Goal: Information Seeking & Learning: Learn about a topic

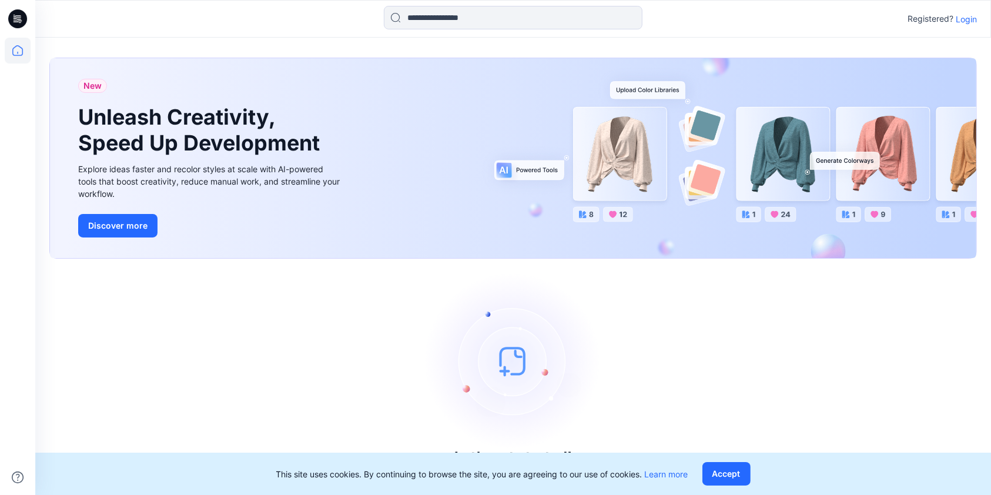
scroll to position [7, 0]
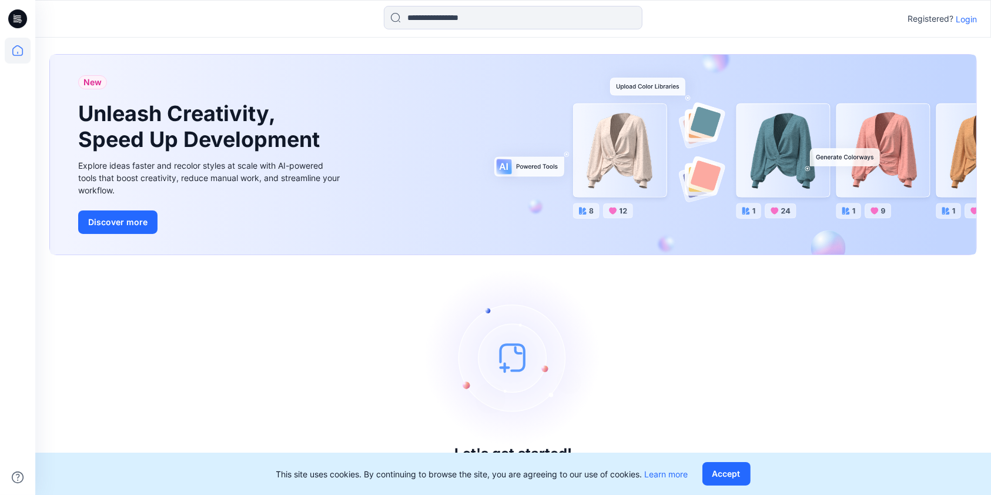
click at [966, 21] on p "Login" at bounding box center [966, 19] width 21 height 12
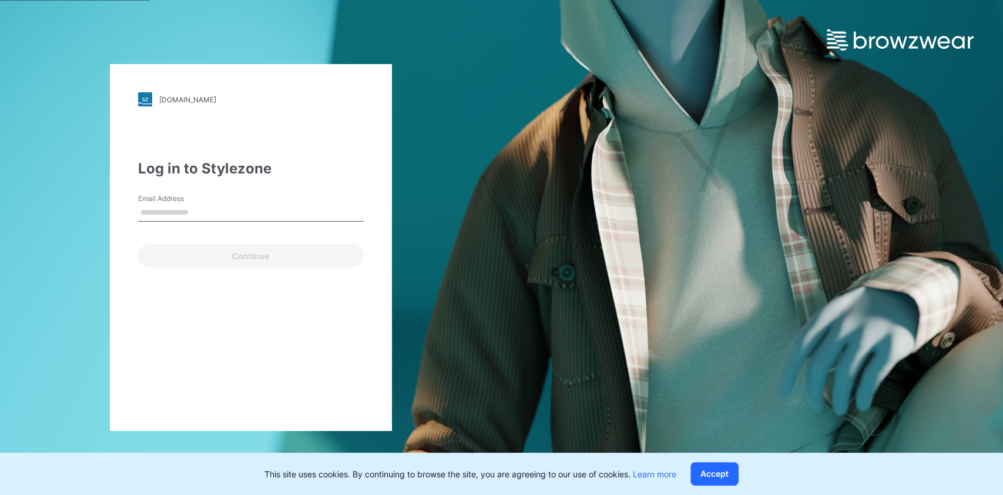
click at [160, 216] on input "Email Address" at bounding box center [251, 213] width 226 height 18
type input "*"
type input "**********"
click at [138, 244] on button "Continue" at bounding box center [251, 256] width 226 height 24
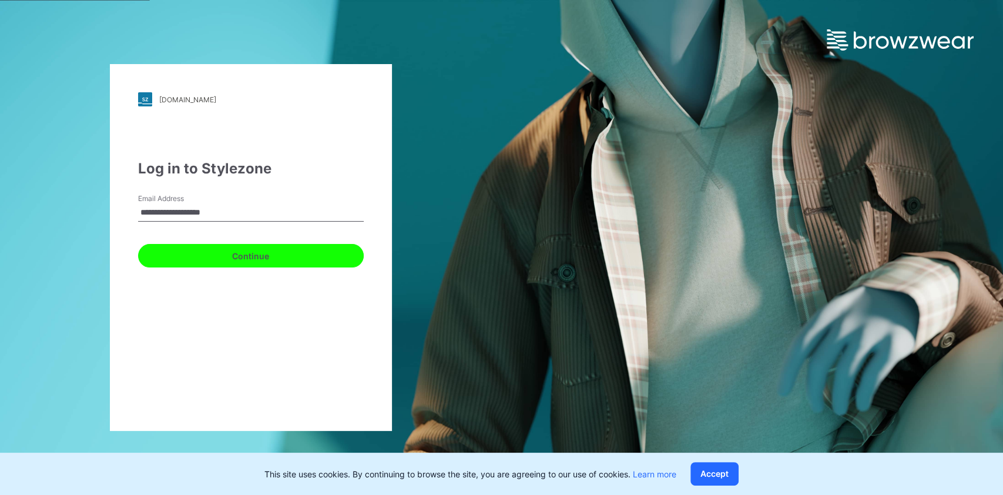
click at [253, 258] on button "Continue" at bounding box center [251, 256] width 226 height 24
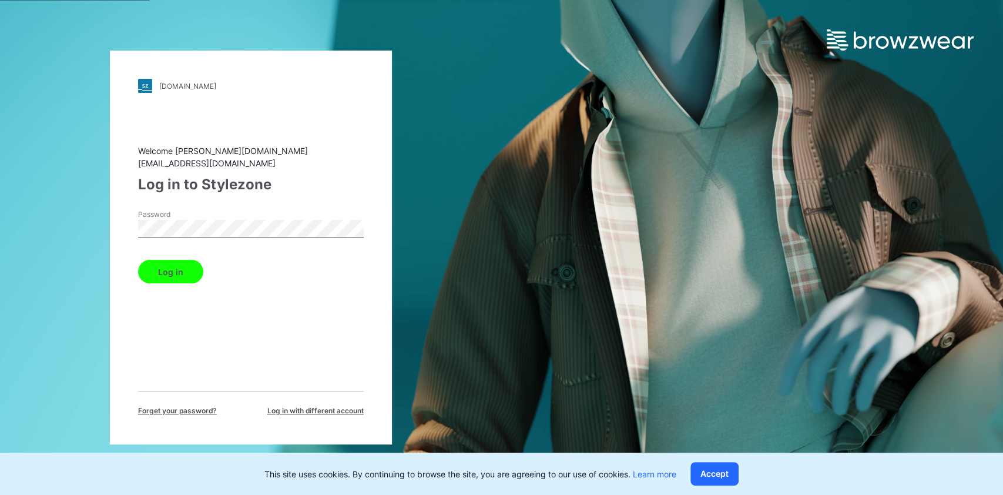
click at [138, 260] on button "Log in" at bounding box center [170, 272] width 65 height 24
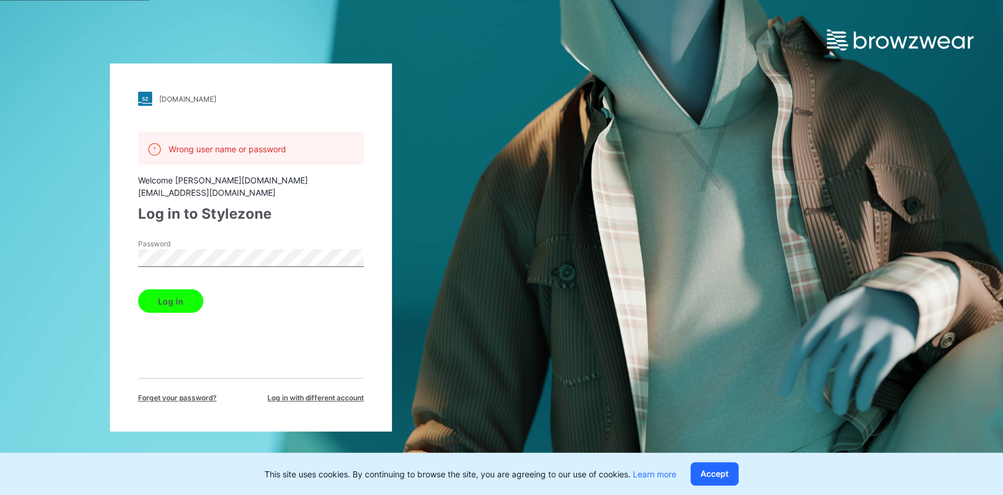
click at [95, 257] on div "[DOMAIN_NAME] Loading... Wrong user name or password Welcome [PERSON_NAME][DOMA…" at bounding box center [251, 247] width 502 height 495
click at [138, 289] on button "Log in" at bounding box center [170, 301] width 65 height 24
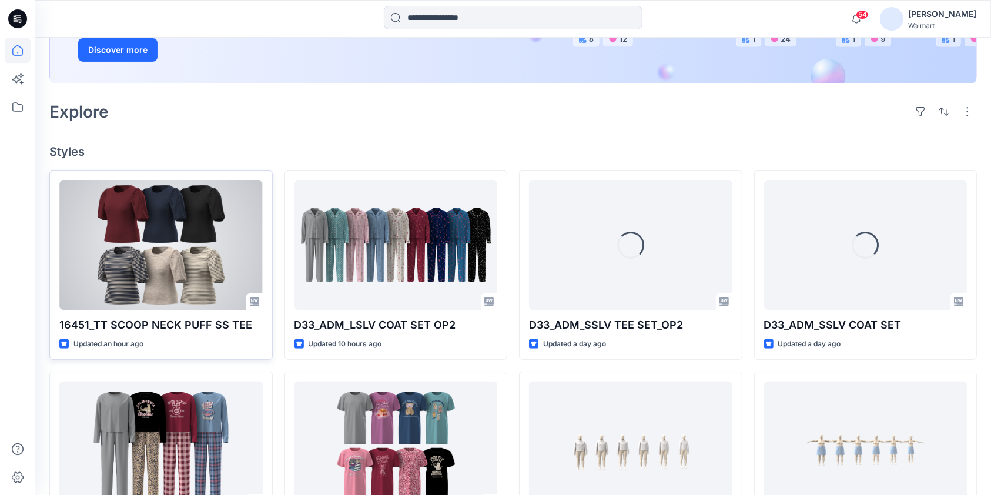
scroll to position [235, 0]
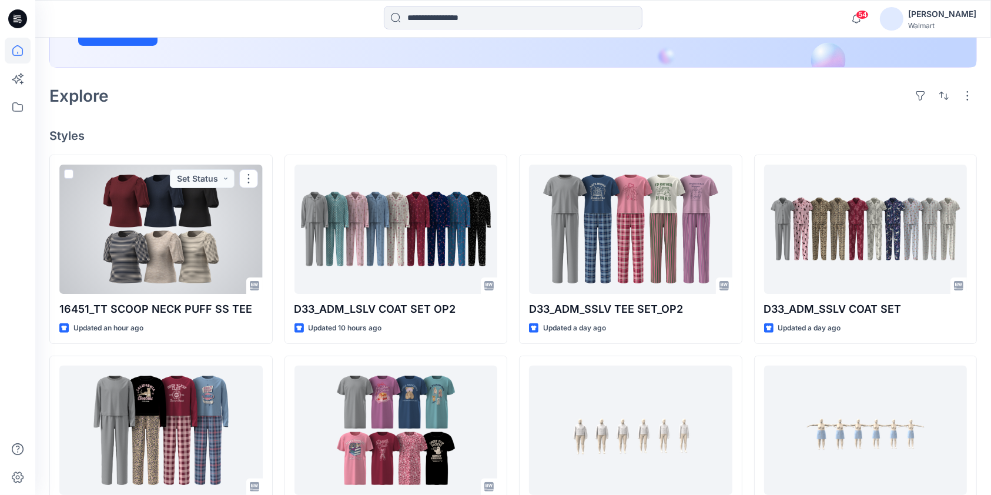
click at [197, 242] on div at bounding box center [160, 229] width 203 height 129
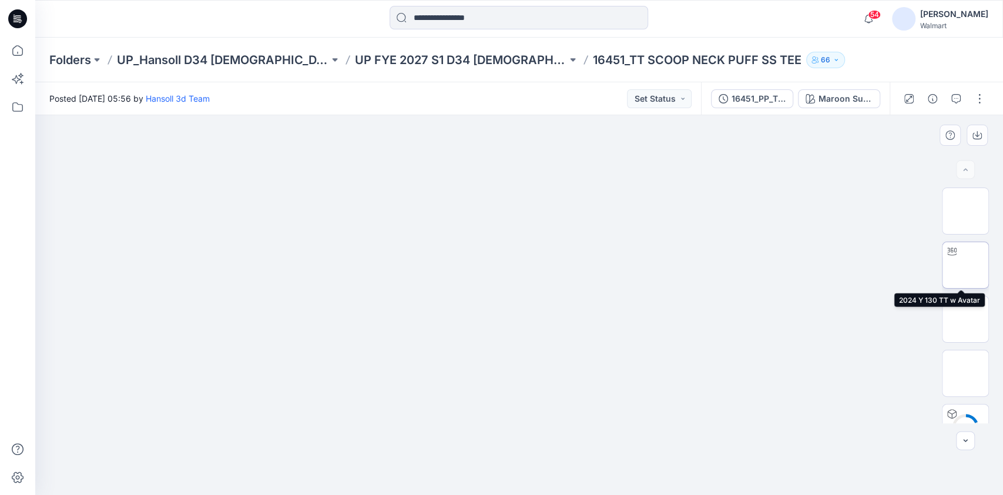
click at [966, 265] on img at bounding box center [966, 265] width 0 height 0
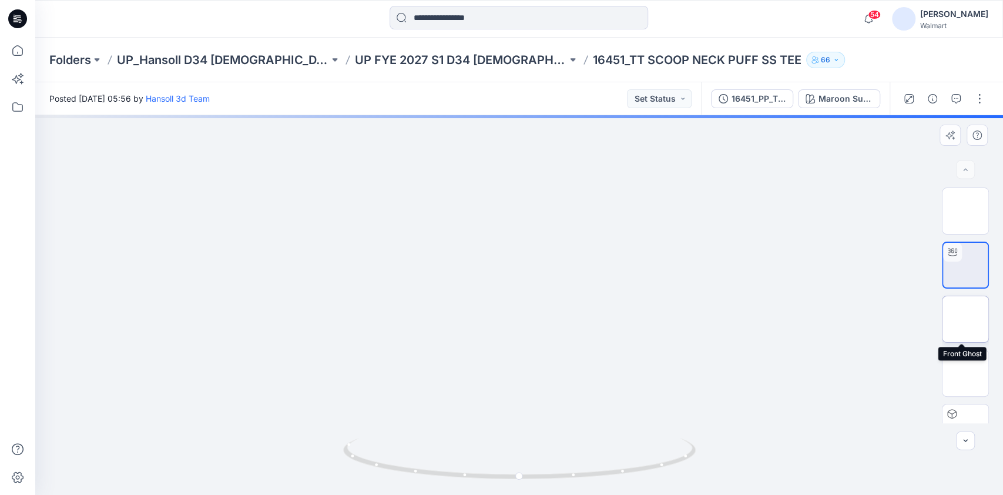
click at [966, 319] on img at bounding box center [966, 319] width 0 height 0
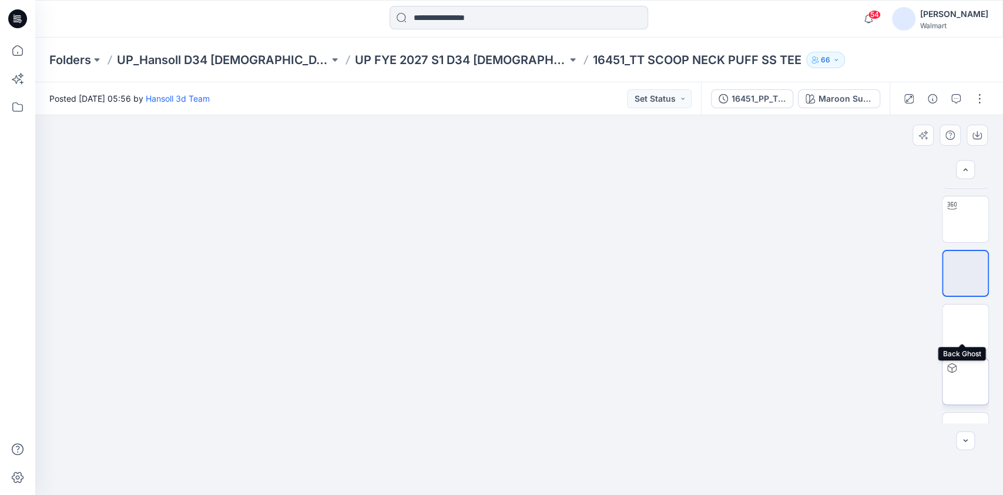
scroll to position [82, 0]
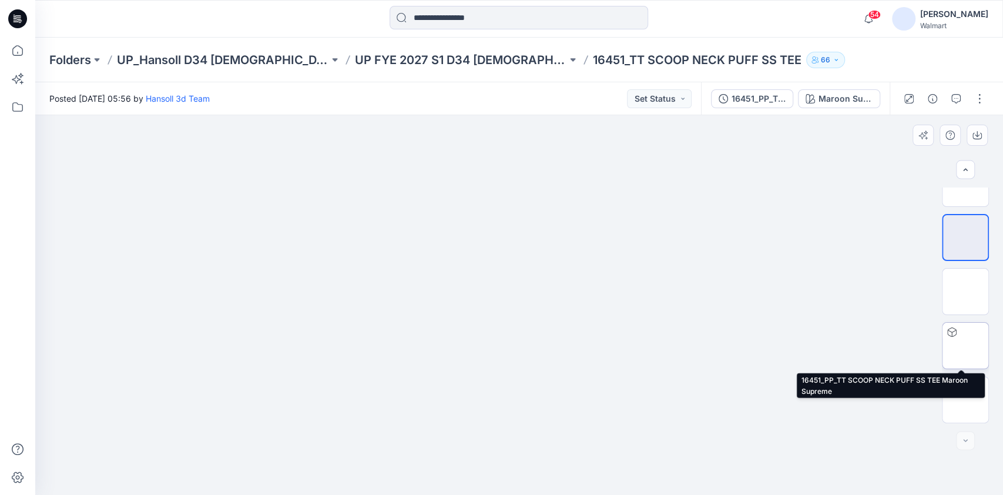
click at [966, 346] on img at bounding box center [966, 346] width 0 height 0
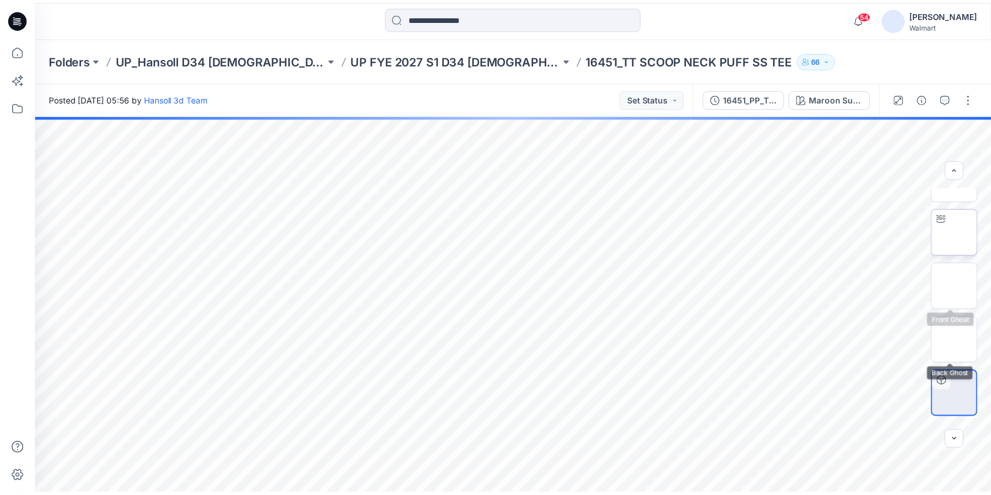
scroll to position [0, 0]
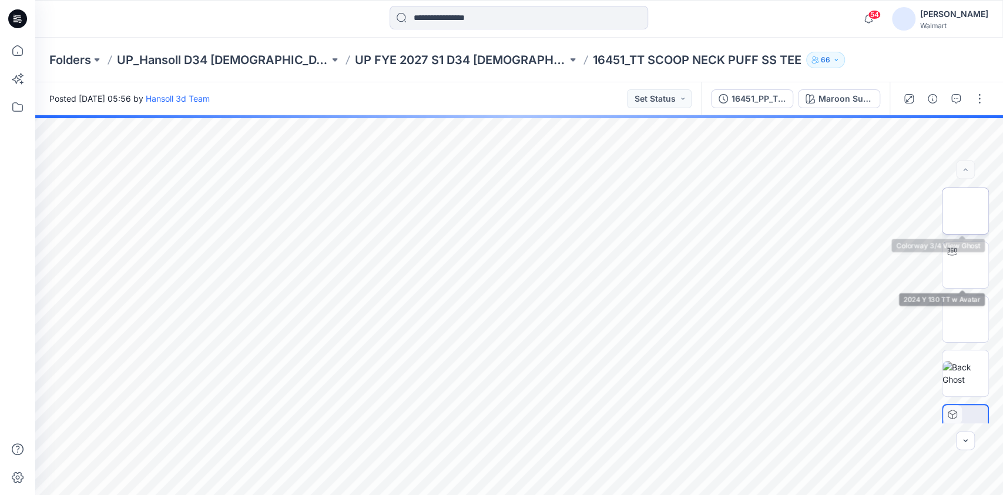
click at [966, 211] on img at bounding box center [966, 211] width 0 height 0
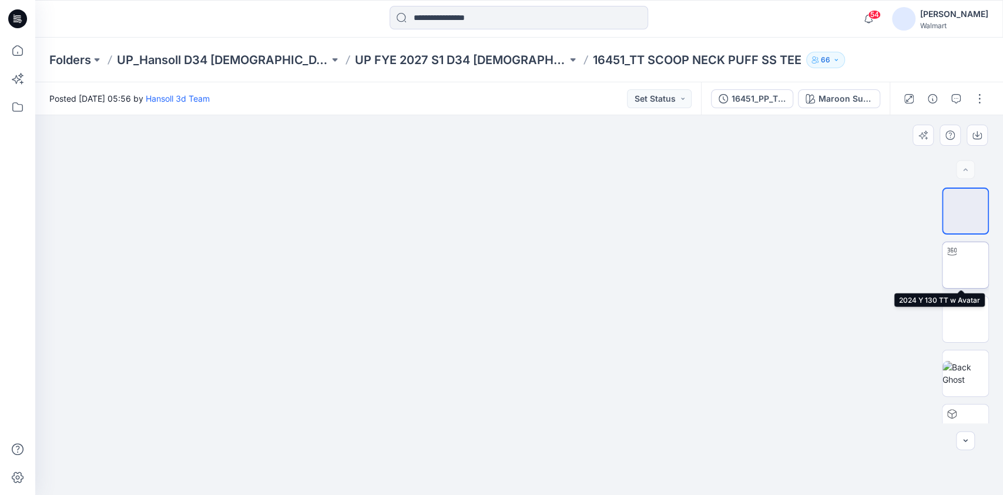
drag, startPoint x: 965, startPoint y: 279, endPoint x: 966, endPoint y: 287, distance: 8.8
click at [966, 265] on img at bounding box center [966, 265] width 0 height 0
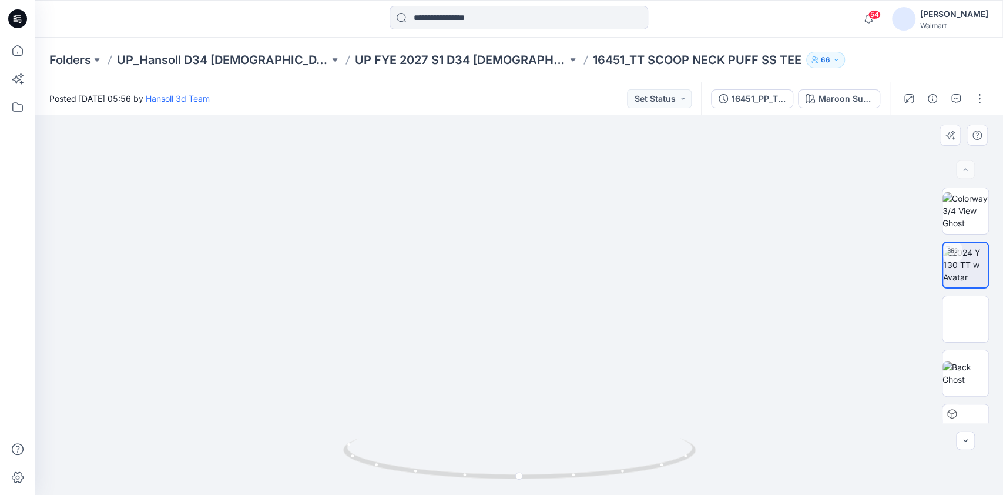
drag, startPoint x: 543, startPoint y: 266, endPoint x: 545, endPoint y: 320, distance: 54.7
click at [16, 51] on icon at bounding box center [18, 51] width 26 height 26
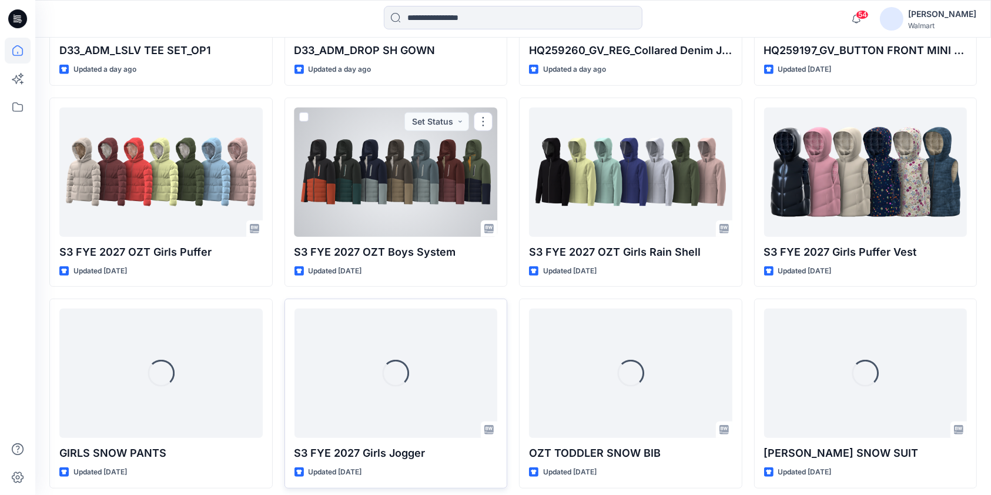
scroll to position [699, 0]
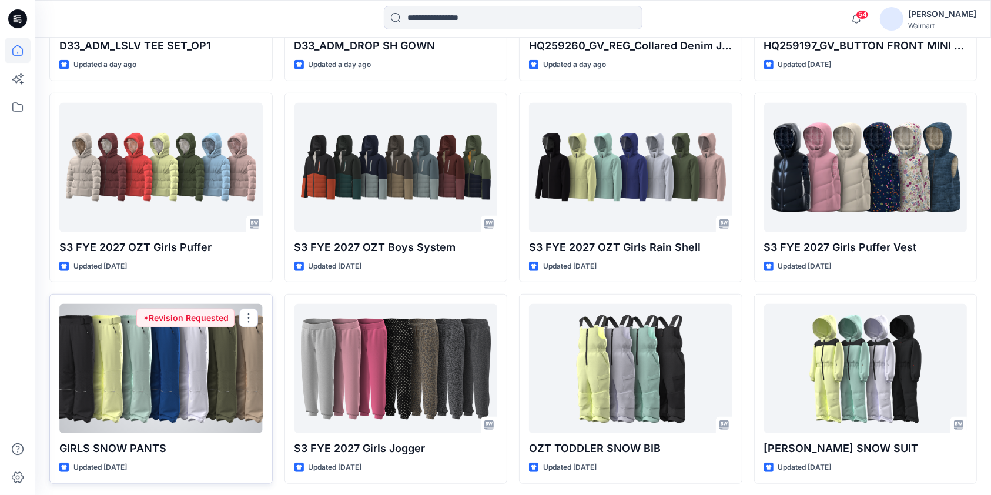
click at [178, 376] on div at bounding box center [160, 368] width 203 height 129
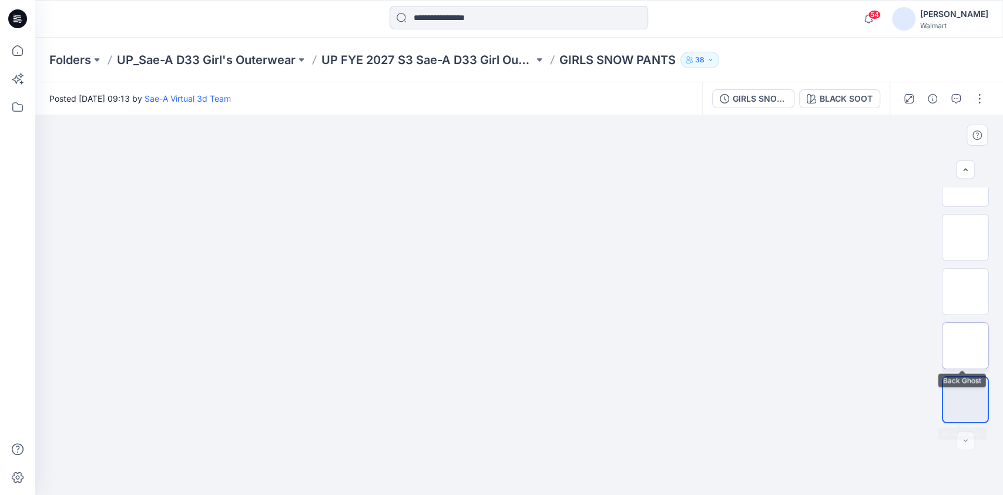
scroll to position [57, 0]
click at [966, 262] on img at bounding box center [966, 262] width 0 height 0
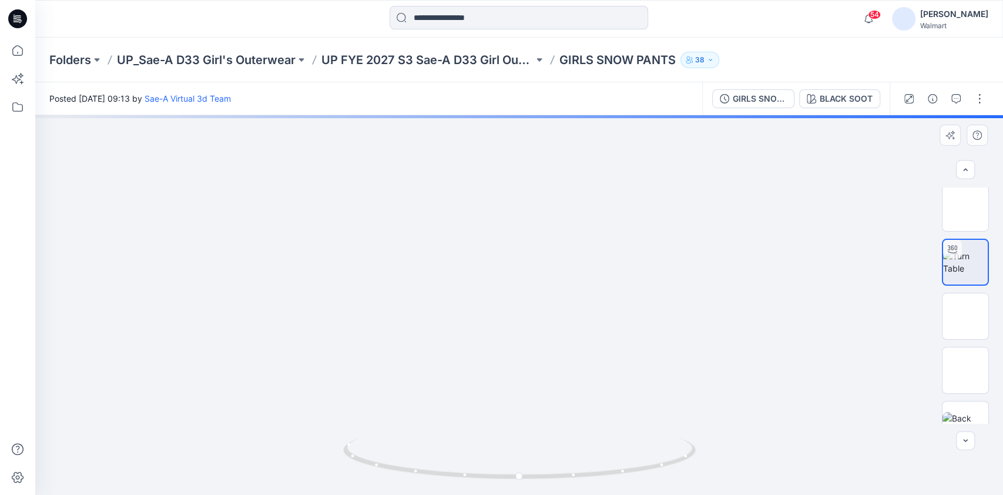
drag, startPoint x: 642, startPoint y: 369, endPoint x: 636, endPoint y: 216, distance: 153.0
click at [638, 253] on img at bounding box center [514, 48] width 1207 height 894
drag, startPoint x: 636, startPoint y: 216, endPoint x: 636, endPoint y: 207, distance: 8.8
click at [636, 207] on img at bounding box center [513, 36] width 1207 height 918
drag, startPoint x: 661, startPoint y: 373, endPoint x: 658, endPoint y: 253, distance: 119.9
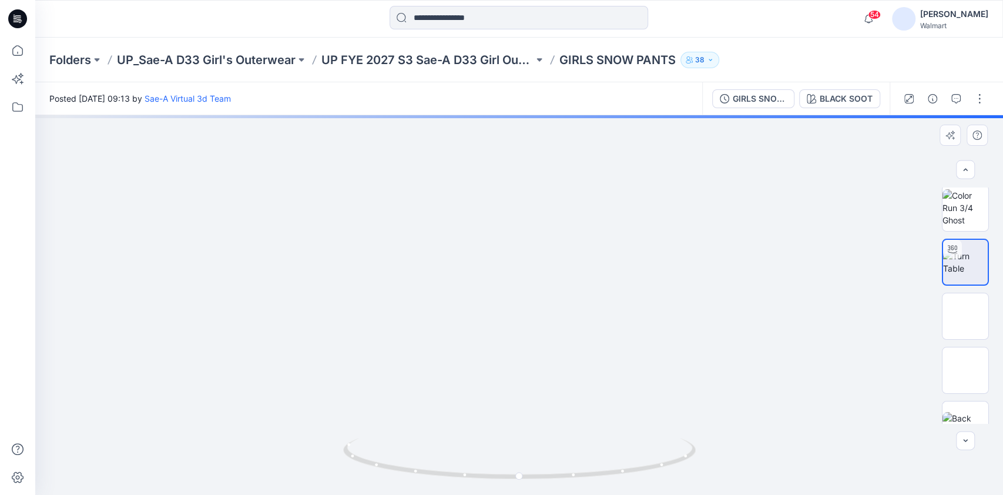
drag, startPoint x: 664, startPoint y: 324, endPoint x: 654, endPoint y: 225, distance: 100.5
click at [654, 225] on img at bounding box center [519, 57] width 876 height 876
drag, startPoint x: 648, startPoint y: 209, endPoint x: 664, endPoint y: 327, distance: 119.1
click at [664, 327] on img at bounding box center [519, 116] width 876 height 758
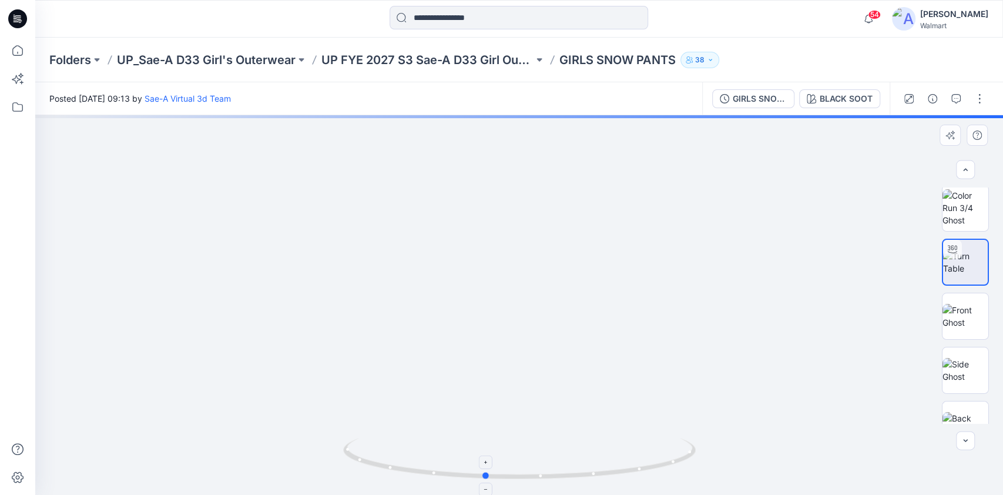
drag, startPoint x: 622, startPoint y: 466, endPoint x: 588, endPoint y: 453, distance: 37.0
click at [588, 453] on icon at bounding box center [521, 460] width 356 height 44
drag, startPoint x: 647, startPoint y: 324, endPoint x: 627, endPoint y: 419, distance: 97.4
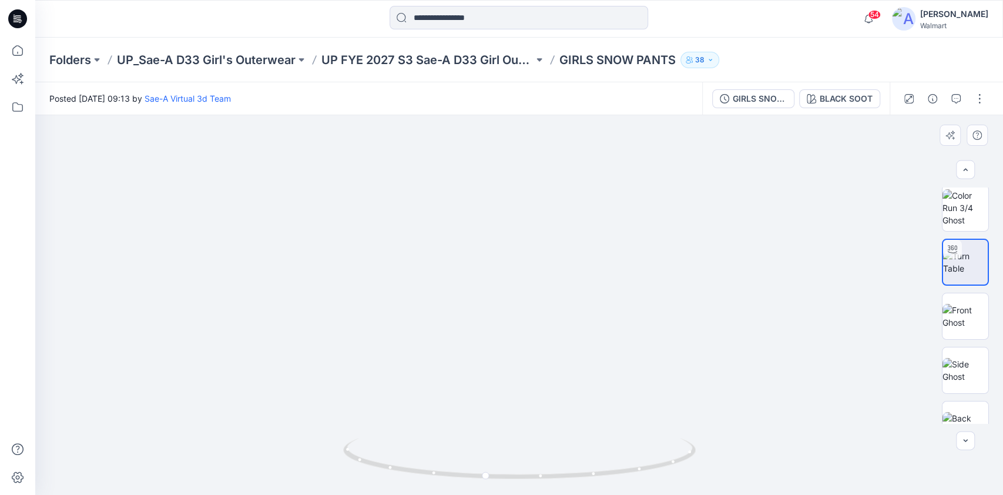
drag, startPoint x: 635, startPoint y: 368, endPoint x: 489, endPoint y: 362, distance: 145.9
click at [489, 362] on img at bounding box center [519, 200] width 711 height 589
drag, startPoint x: 603, startPoint y: 465, endPoint x: 419, endPoint y: 450, distance: 184.6
click at [419, 450] on icon at bounding box center [521, 460] width 356 height 44
drag, startPoint x: 642, startPoint y: 361, endPoint x: 648, endPoint y: 238, distance: 123.5
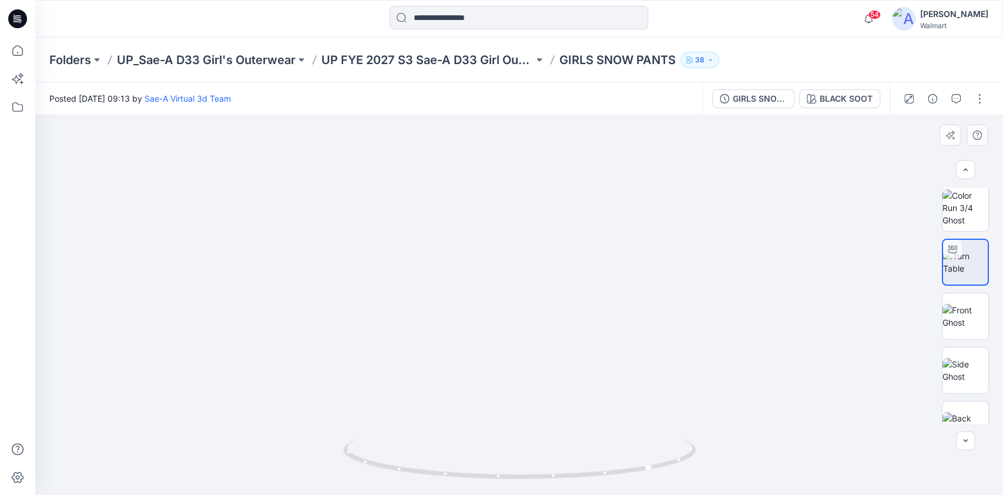
drag, startPoint x: 459, startPoint y: 473, endPoint x: 696, endPoint y: 433, distance: 240.2
click at [696, 433] on div at bounding box center [519, 305] width 968 height 380
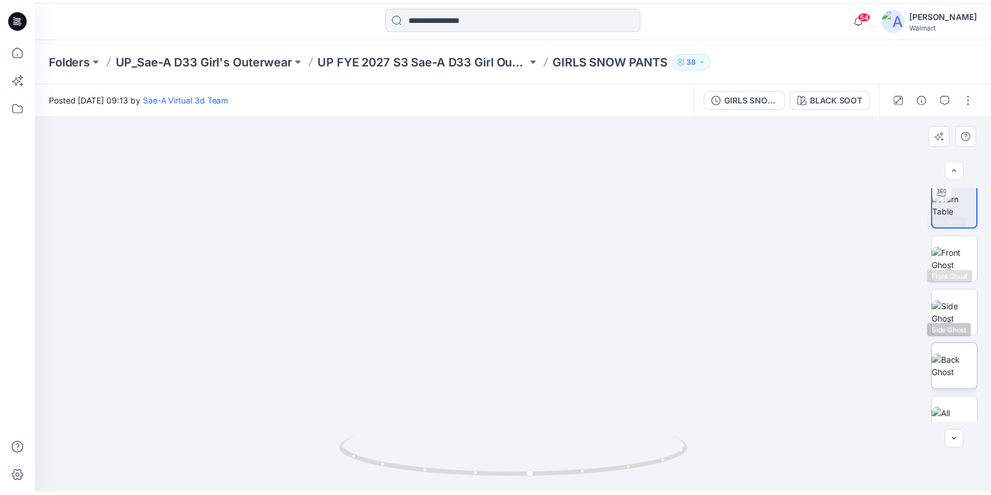
scroll to position [136, 0]
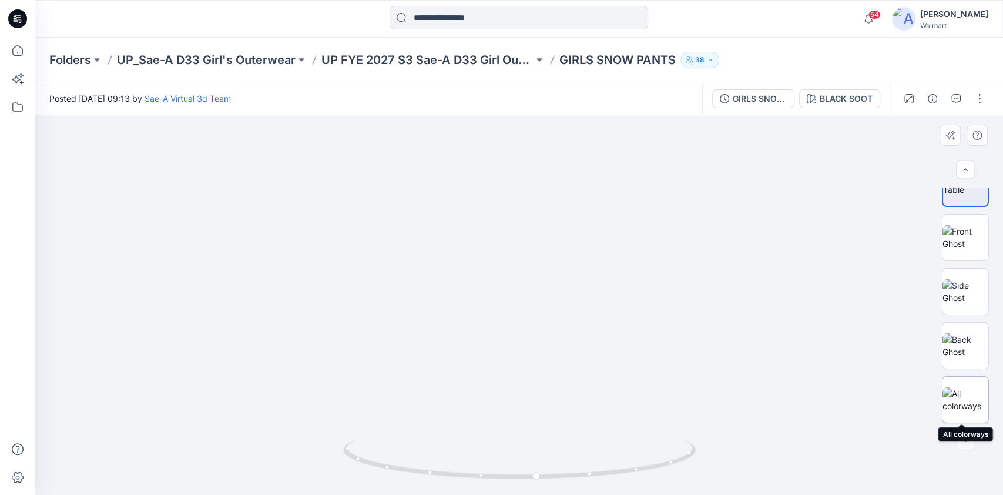
click at [964, 394] on img at bounding box center [966, 399] width 46 height 25
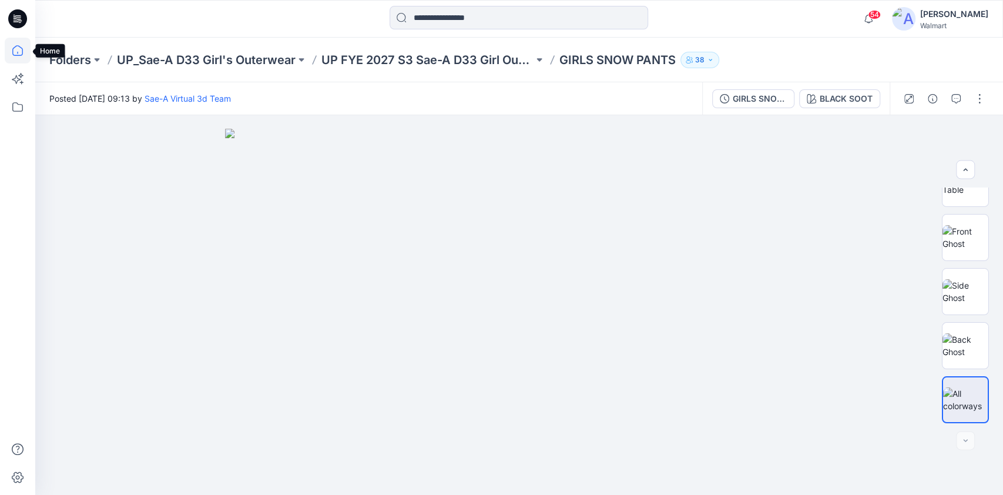
click at [18, 49] on icon at bounding box center [18, 51] width 26 height 26
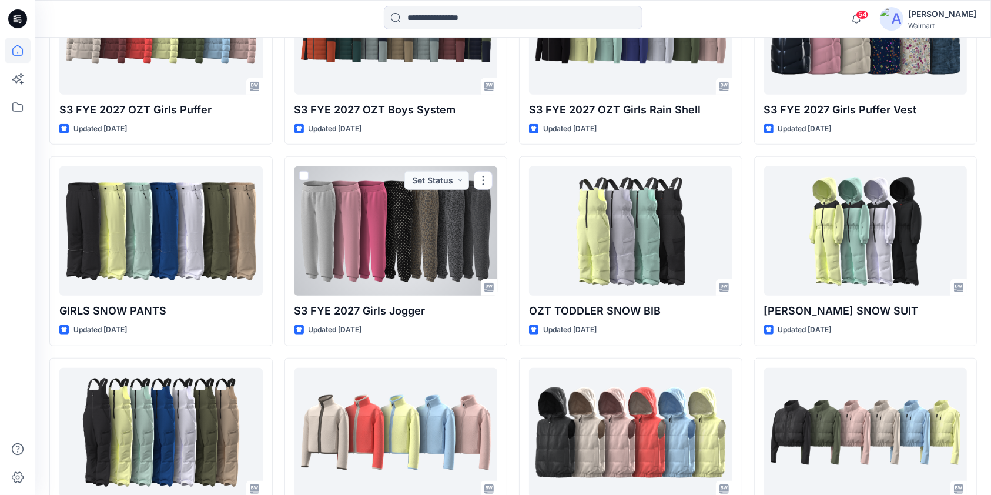
scroll to position [862, 0]
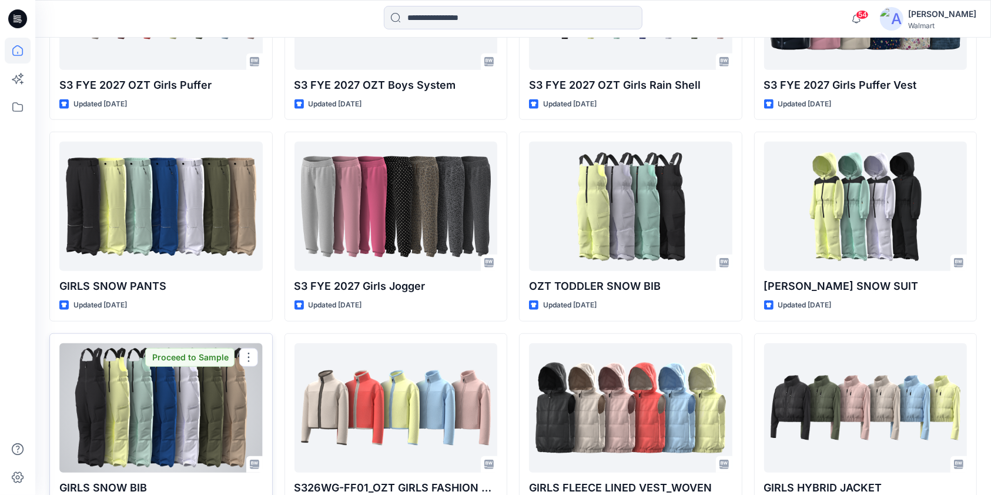
click at [138, 411] on div at bounding box center [160, 407] width 203 height 129
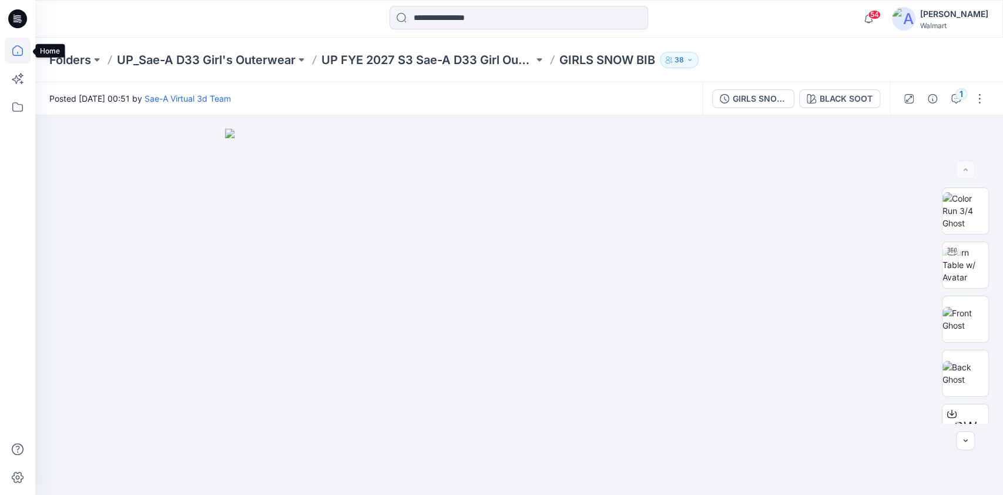
click at [12, 52] on icon at bounding box center [17, 50] width 11 height 11
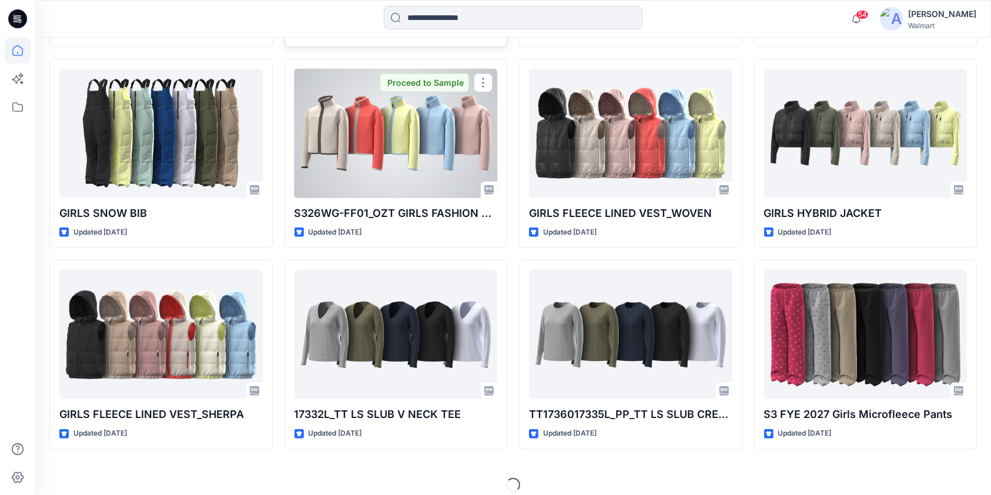
scroll to position [1146, 0]
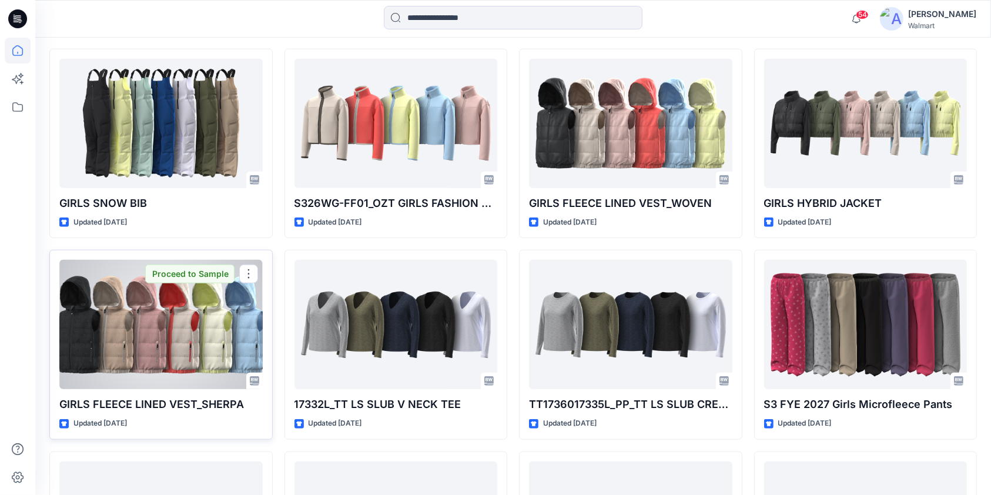
click at [140, 334] on div at bounding box center [160, 324] width 203 height 129
